Goal: Navigation & Orientation: Find specific page/section

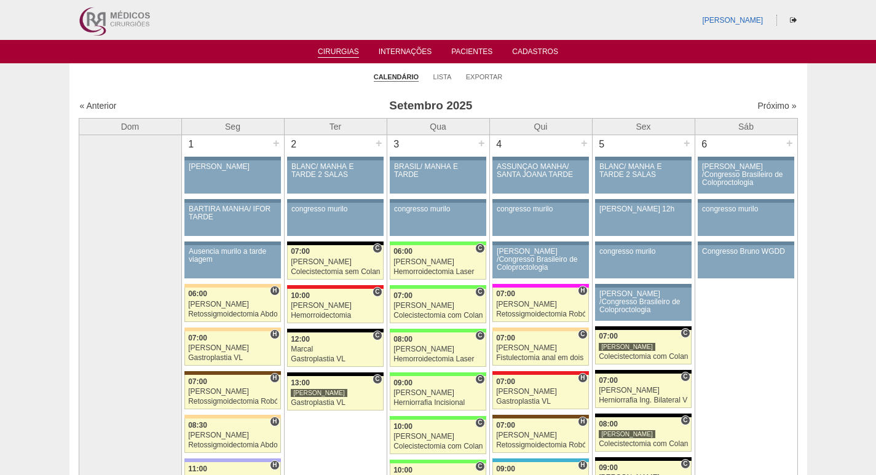
click at [99, 22] on img at bounding box center [114, 20] width 76 height 40
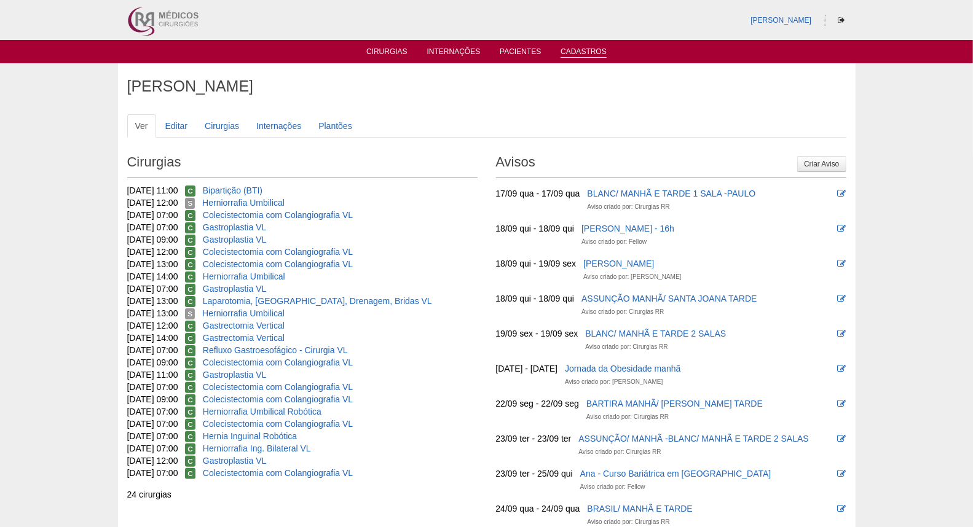
click at [575, 47] on link "Cadastros" at bounding box center [584, 52] width 46 height 10
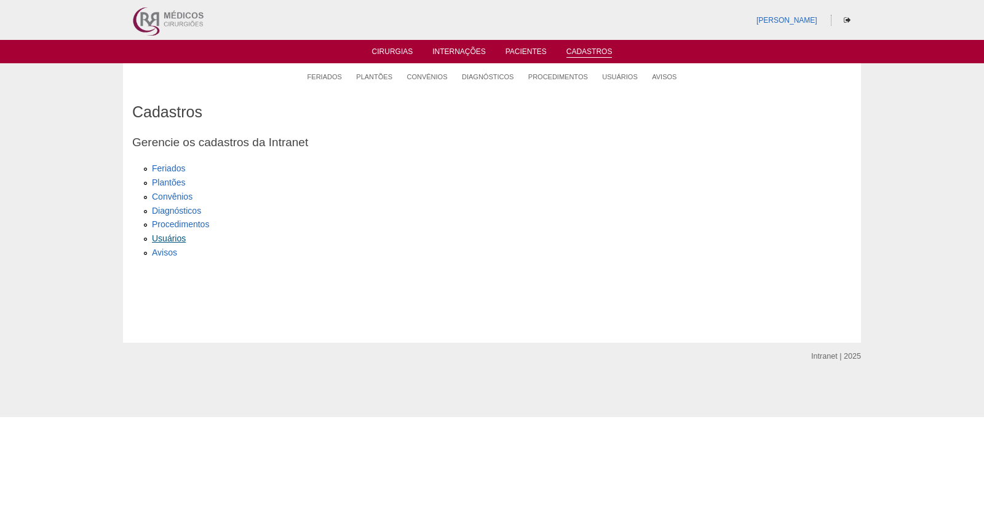
click at [172, 235] on link "Usuários" at bounding box center [169, 239] width 34 height 10
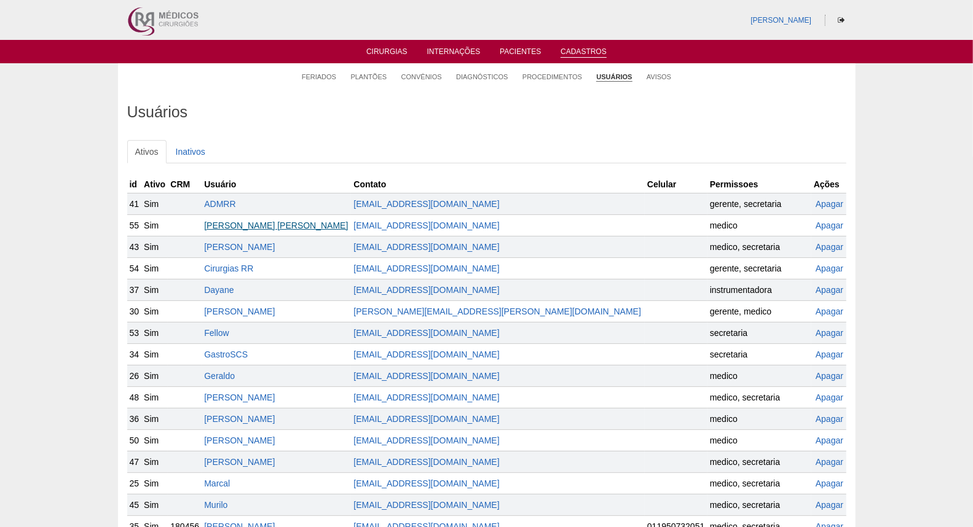
click at [259, 229] on link "[PERSON_NAME] [PERSON_NAME]" at bounding box center [276, 226] width 144 height 10
click at [245, 247] on link "[PERSON_NAME]" at bounding box center [239, 247] width 71 height 10
click at [274, 309] on link "[PERSON_NAME]" at bounding box center [239, 312] width 71 height 10
click at [235, 376] on link "Geraldo" at bounding box center [219, 376] width 31 height 10
click at [259, 462] on link "[PERSON_NAME]" at bounding box center [239, 462] width 71 height 10
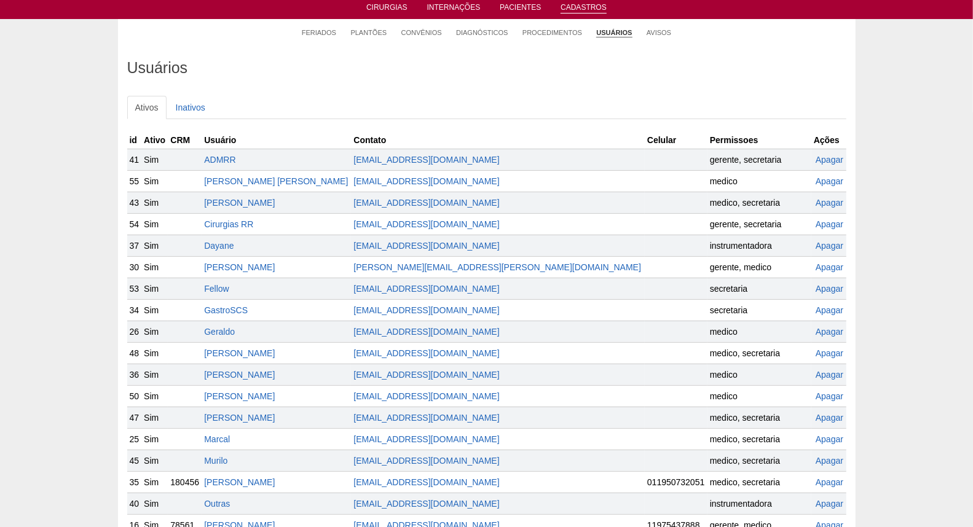
scroll to position [68, 0]
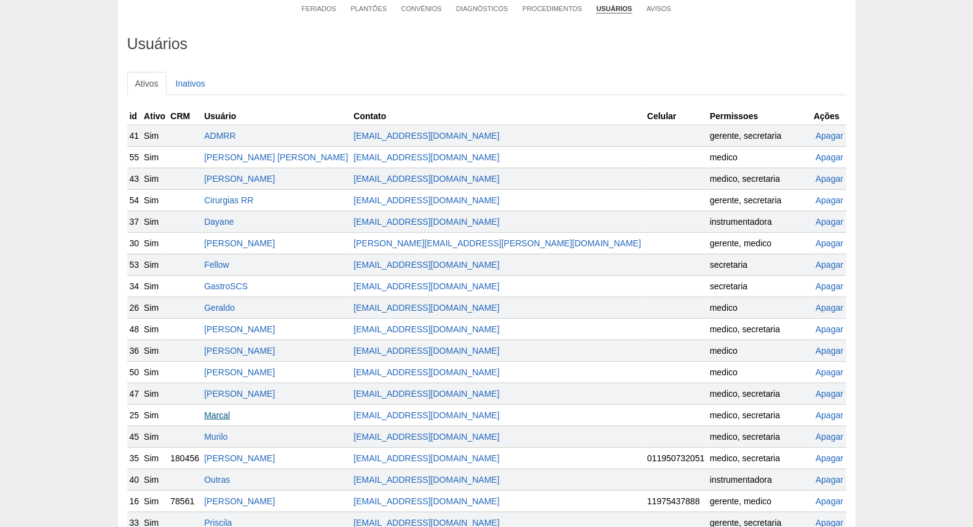
click at [230, 414] on link "Marcal" at bounding box center [217, 416] width 26 height 10
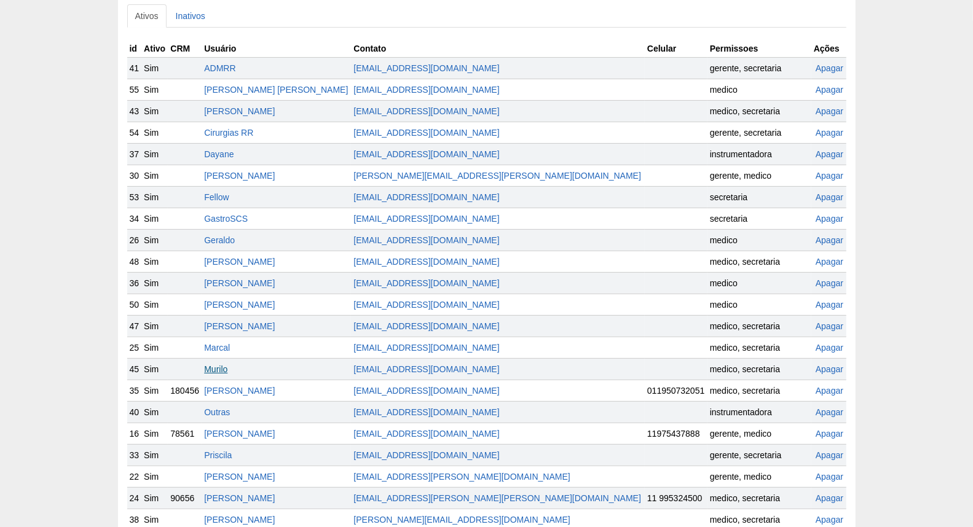
click at [227, 365] on link "Murilo" at bounding box center [215, 370] width 23 height 10
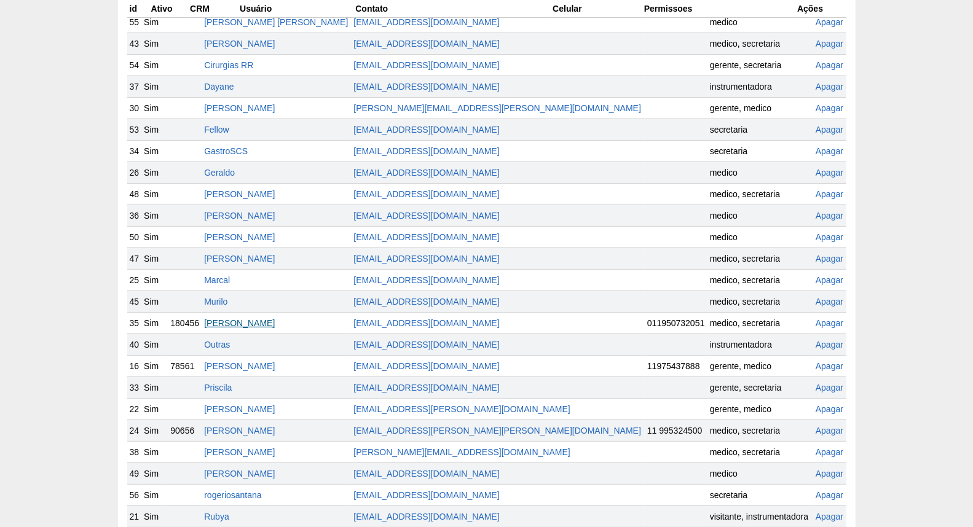
scroll to position [204, 0]
click at [247, 314] on td "[PERSON_NAME]" at bounding box center [276, 323] width 149 height 22
click at [247, 321] on link "[PERSON_NAME]" at bounding box center [239, 323] width 71 height 10
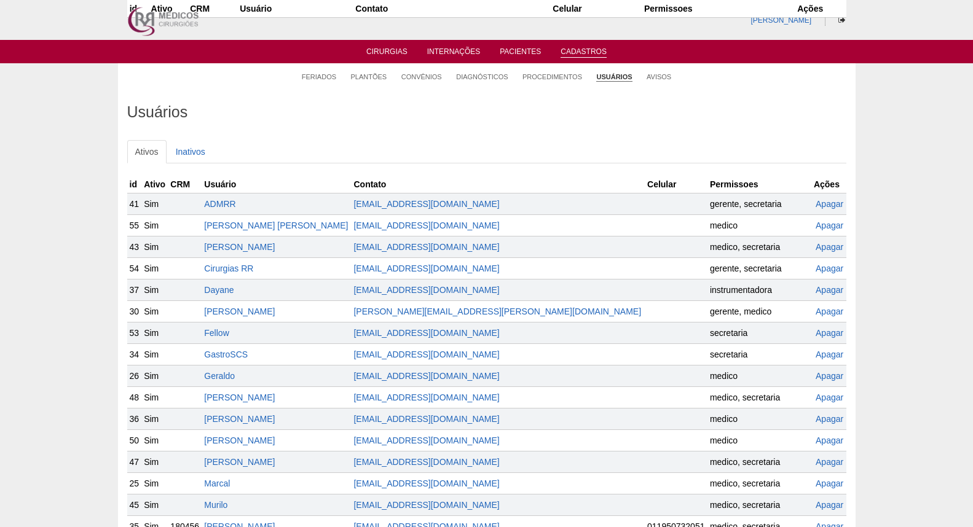
scroll to position [199, 0]
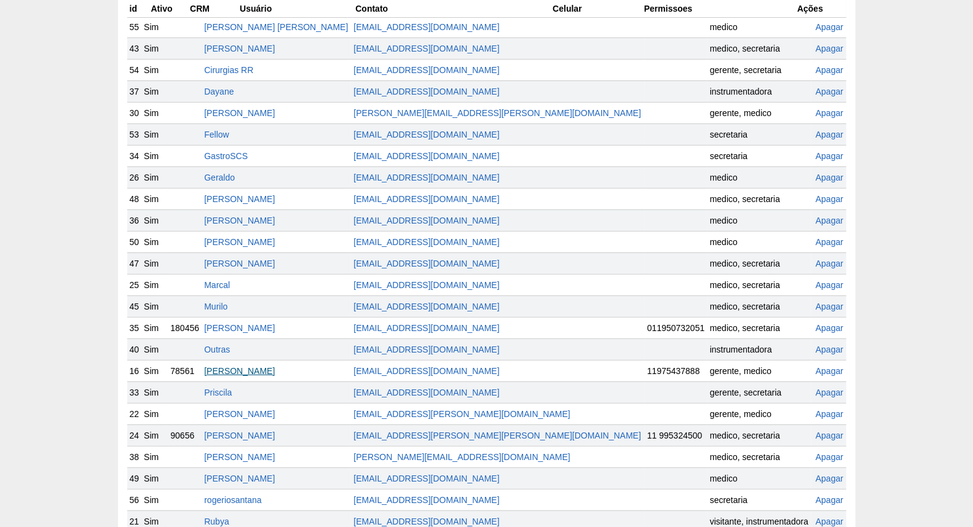
click at [275, 372] on link "[PERSON_NAME]" at bounding box center [239, 371] width 71 height 10
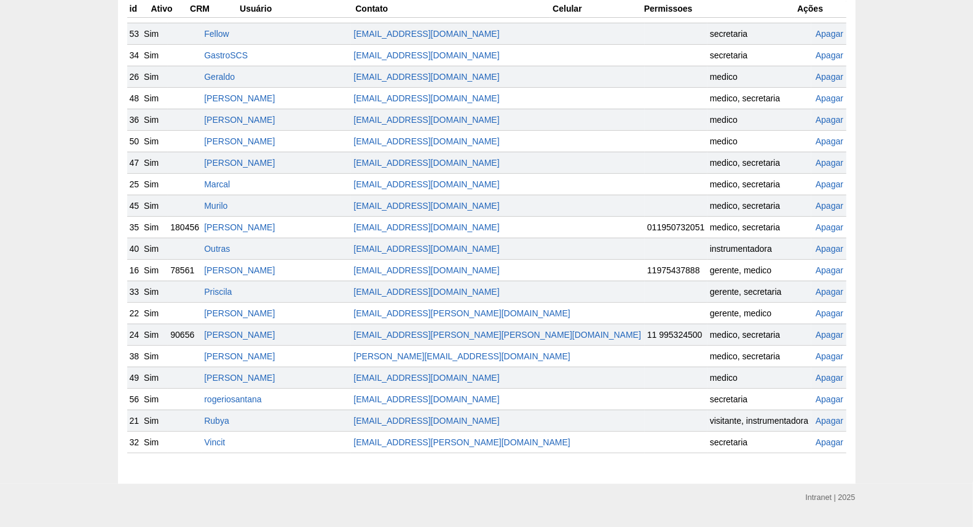
scroll to position [330, 0]
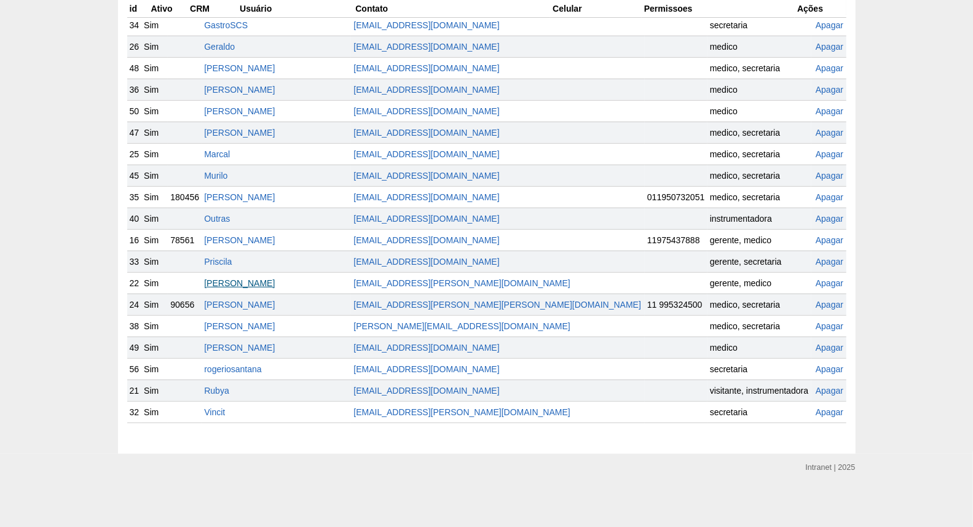
click at [271, 286] on link "Renato Barretto" at bounding box center [239, 284] width 71 height 10
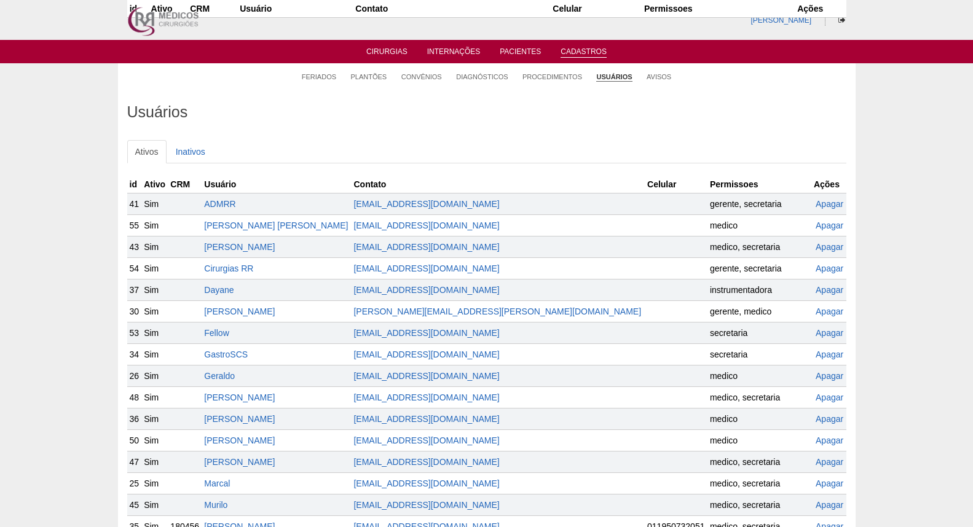
scroll to position [323, 0]
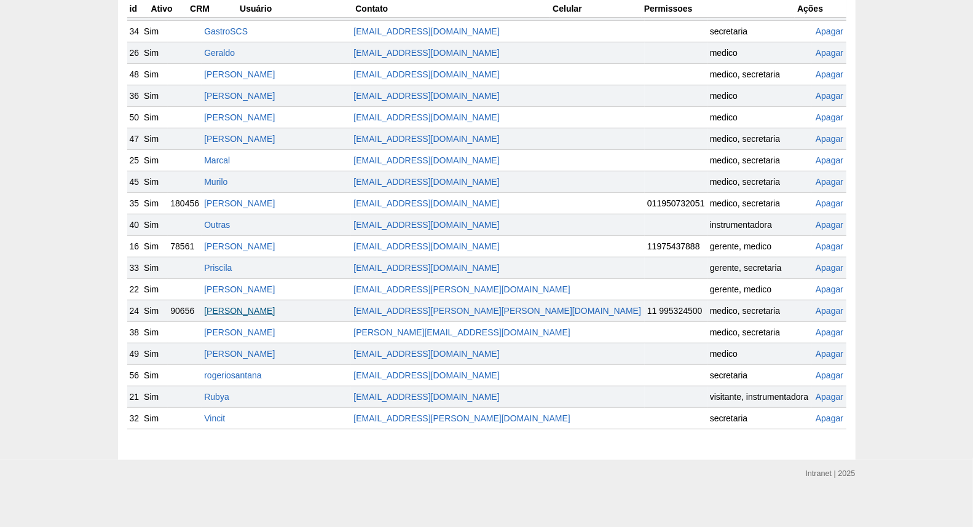
click at [275, 312] on link "[PERSON_NAME]" at bounding box center [239, 311] width 71 height 10
